Goal: Book appointment/travel/reservation

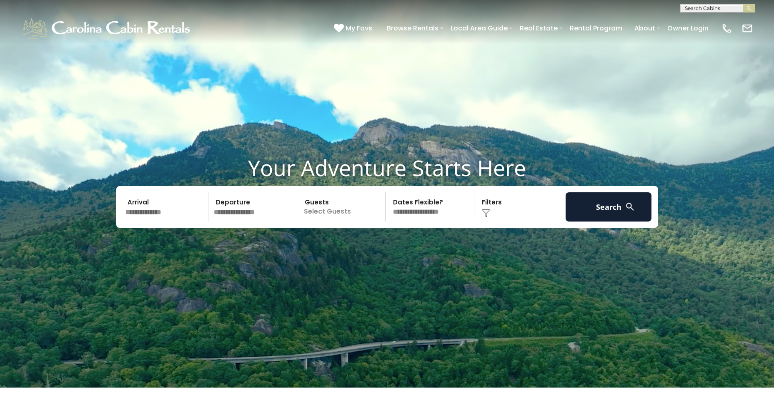
scroll to position [0, 0]
click at [701, 8] on input "text" at bounding box center [717, 9] width 73 height 8
type input "****"
click at [735, 21] on li "Park way Place" at bounding box center [718, 20] width 74 height 8
click at [753, 9] on button "submit" at bounding box center [749, 8] width 13 height 8
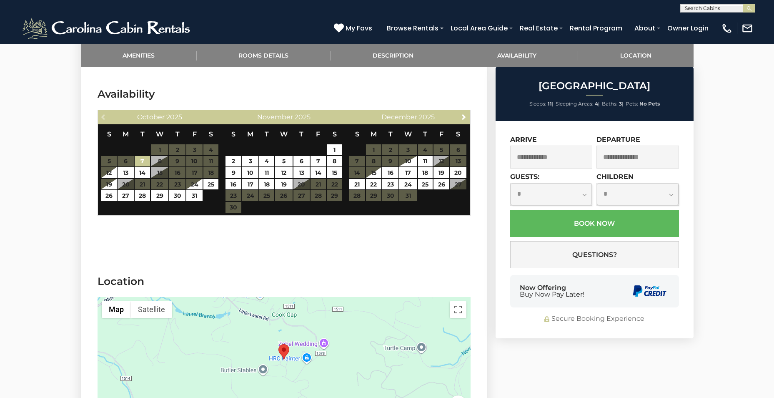
scroll to position [1334, 0]
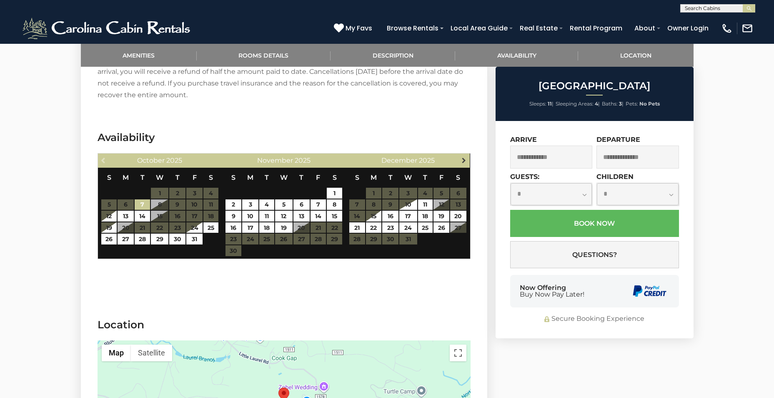
click at [463, 157] on span "Next" at bounding box center [464, 160] width 7 height 7
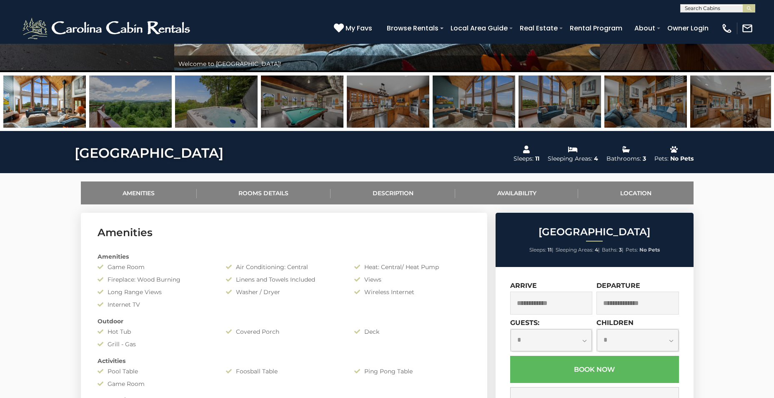
scroll to position [250, 0]
